Goal: Task Accomplishment & Management: Manage account settings

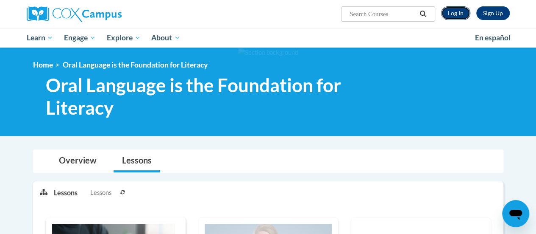
click at [462, 14] on link "Log In" at bounding box center [455, 13] width 29 height 14
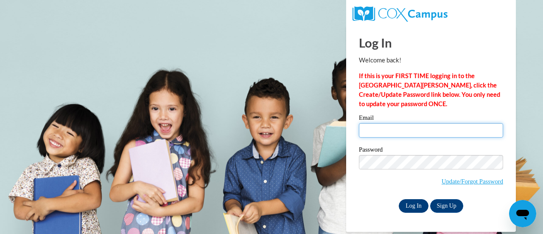
type input "cynthiaschneider227@gmail.com"
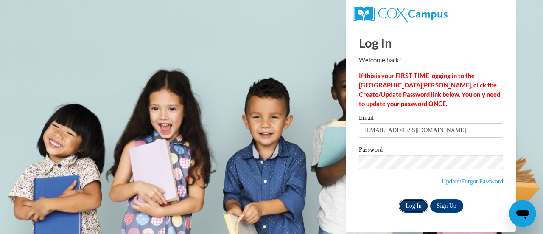
click at [415, 207] on input "Log In" at bounding box center [414, 206] width 30 height 14
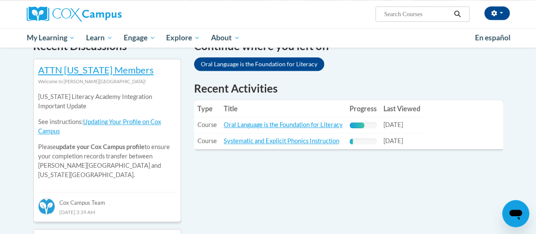
scroll to position [275, 0]
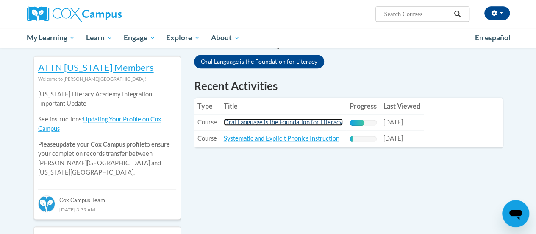
click at [278, 125] on link "Oral Language is the Foundation for Literacy" at bounding box center [283, 121] width 119 height 7
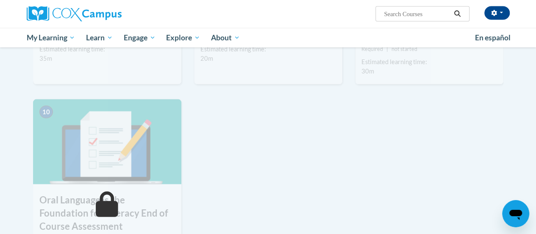
scroll to position [817, 0]
